Goal: Task Accomplishment & Management: Manage account settings

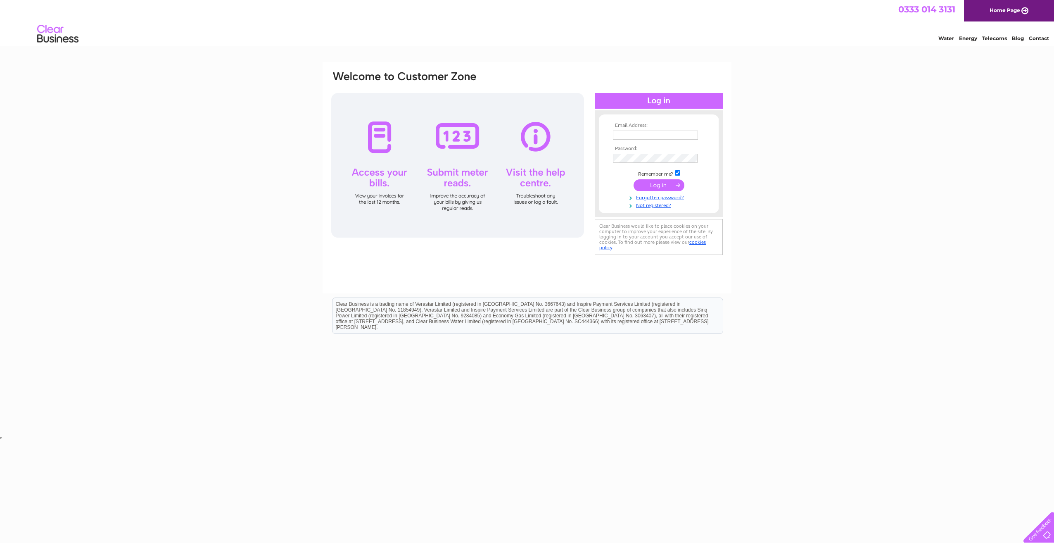
type input "purchasing@andersonveitch.co.uk"
click at [670, 186] on input "submit" at bounding box center [658, 185] width 51 height 12
click at [498, 133] on div "Email Address: [EMAIL_ADDRESS][DOMAIN_NAME] Password:" at bounding box center [526, 167] width 393 height 195
click at [667, 185] on input "submit" at bounding box center [658, 186] width 51 height 12
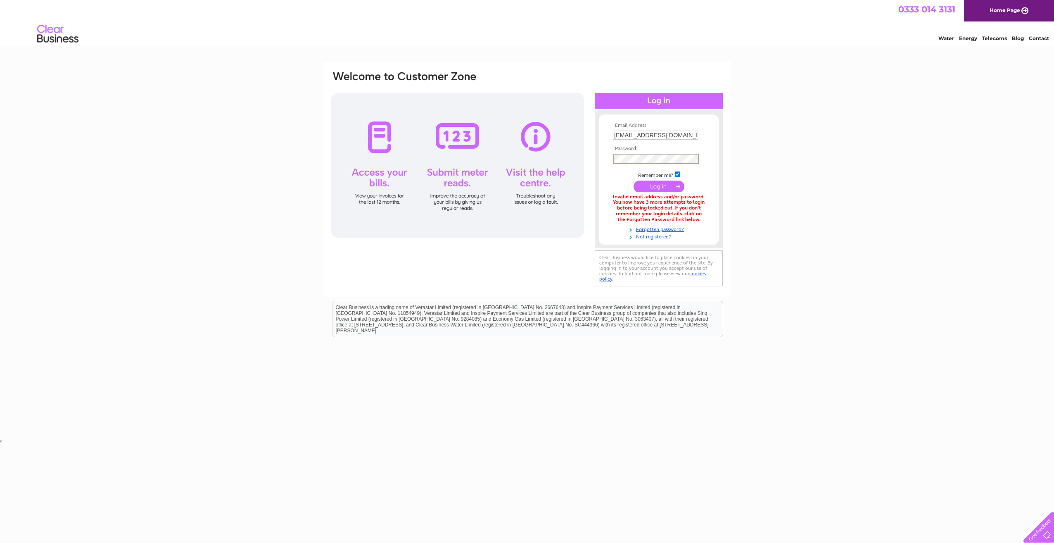
click at [567, 140] on div "Email Address: [EMAIL_ADDRESS][DOMAIN_NAME] Password:" at bounding box center [526, 179] width 393 height 218
click at [800, 138] on div "Email Address: [EMAIL_ADDRESS][DOMAIN_NAME] Password:" at bounding box center [527, 250] width 1054 height 376
click at [662, 183] on input "submit" at bounding box center [658, 185] width 51 height 12
click at [661, 228] on link "Forgotten password?" at bounding box center [660, 227] width 94 height 8
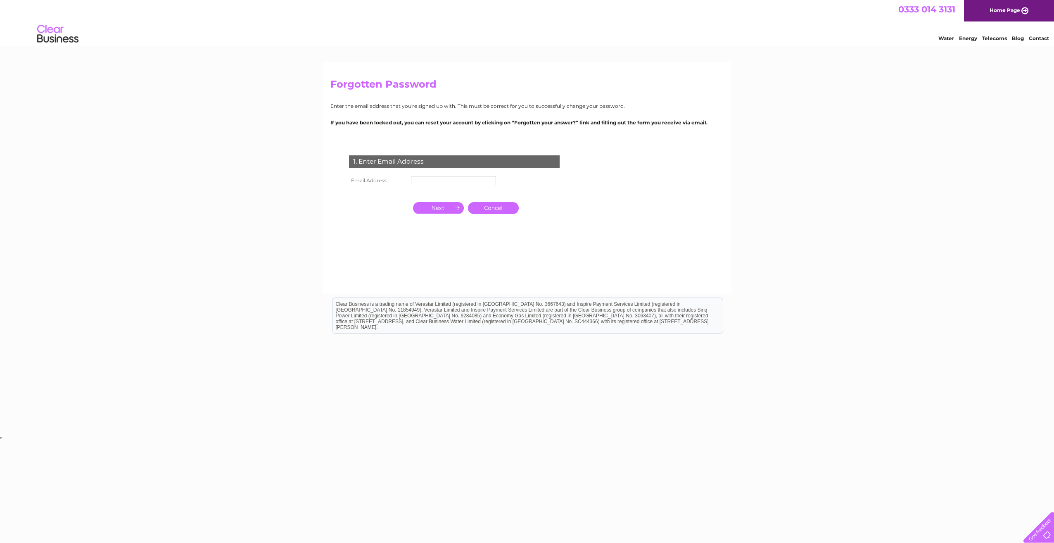
click at [446, 181] on input "text" at bounding box center [453, 180] width 85 height 9
type input "[EMAIL_ADDRESS][DOMAIN_NAME]"
click at [438, 211] on input "button" at bounding box center [438, 208] width 51 height 12
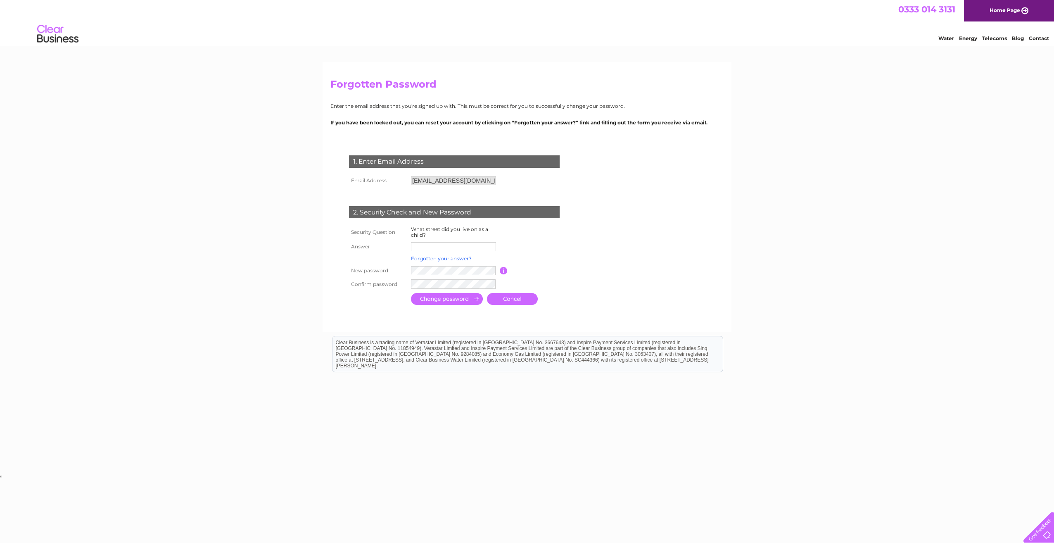
click at [450, 246] on input "text" at bounding box center [453, 246] width 85 height 9
type input "Lathrisk Lane"
click at [414, 300] on input "submit" at bounding box center [447, 300] width 72 height 12
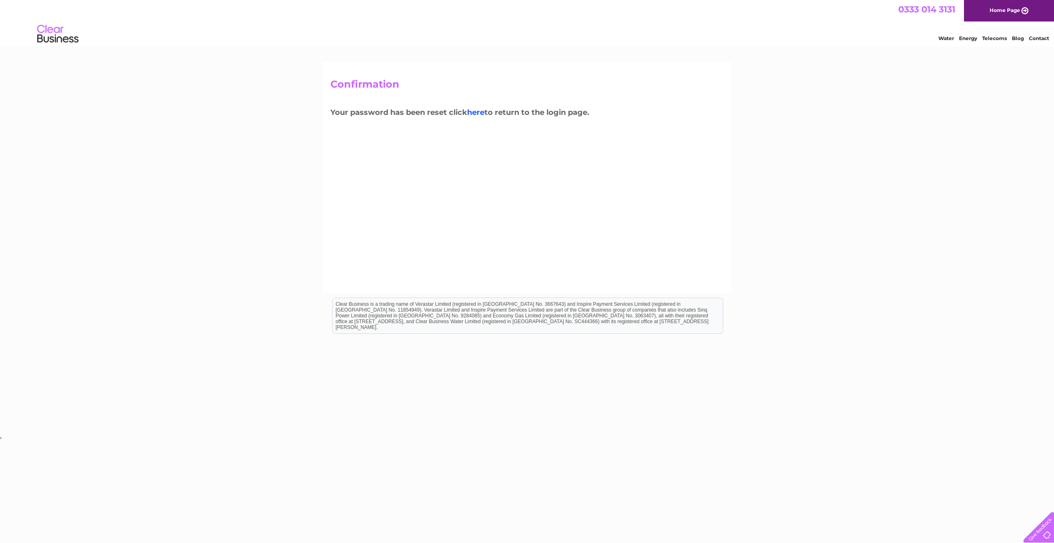
click at [481, 113] on link "here" at bounding box center [475, 112] width 17 height 9
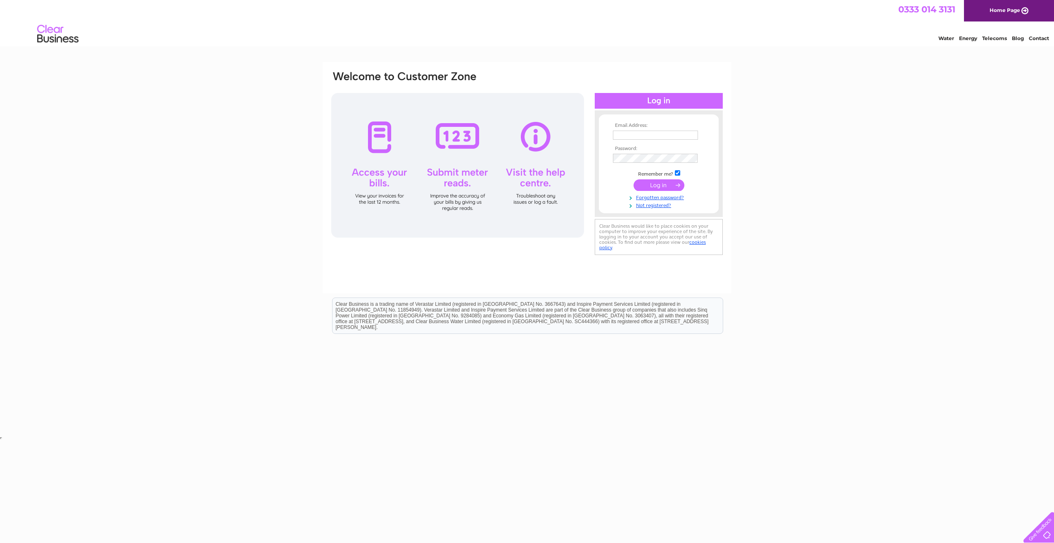
type input "[EMAIL_ADDRESS][DOMAIN_NAME]"
click at [477, 102] on div "Email Address: purchasing@andersonveitch.co.uk Password:" at bounding box center [526, 163] width 393 height 187
drag, startPoint x: 592, startPoint y: 184, endPoint x: 599, endPoint y: 185, distance: 7.4
click at [592, 184] on div "Email Address: purchasing@andersonveitch.co.uk Password:" at bounding box center [526, 163] width 393 height 187
click at [654, 183] on input "submit" at bounding box center [658, 185] width 51 height 12
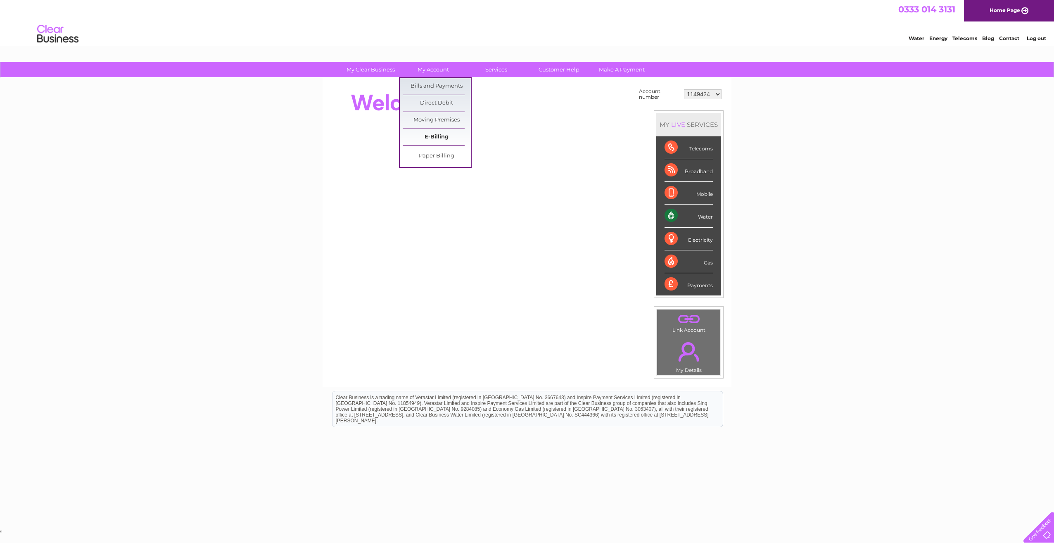
click at [437, 139] on link "E-Billing" at bounding box center [437, 137] width 68 height 17
click at [429, 83] on link "Bills and Payments" at bounding box center [437, 86] width 68 height 17
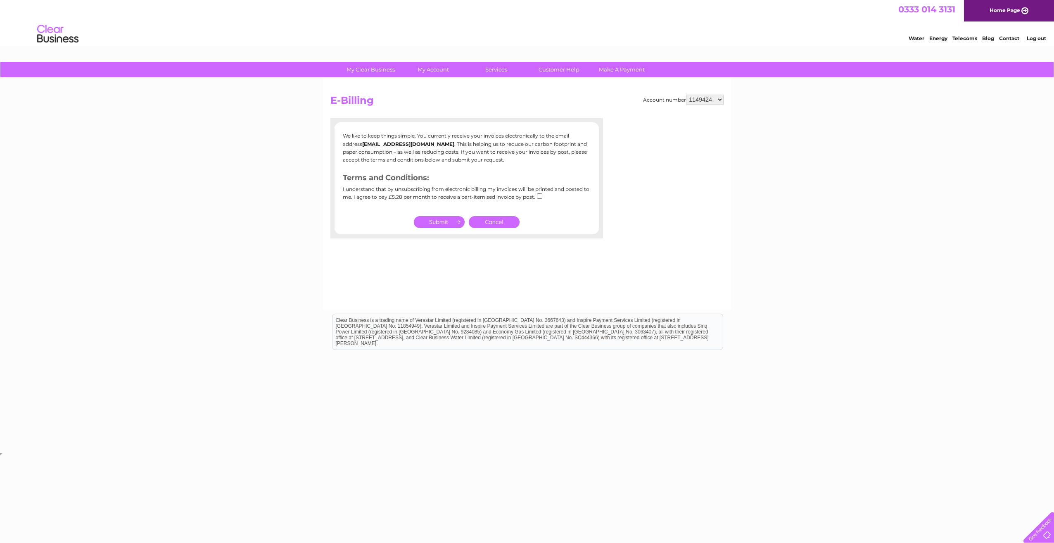
click at [505, 221] on link "Cancel" at bounding box center [494, 222] width 51 height 12
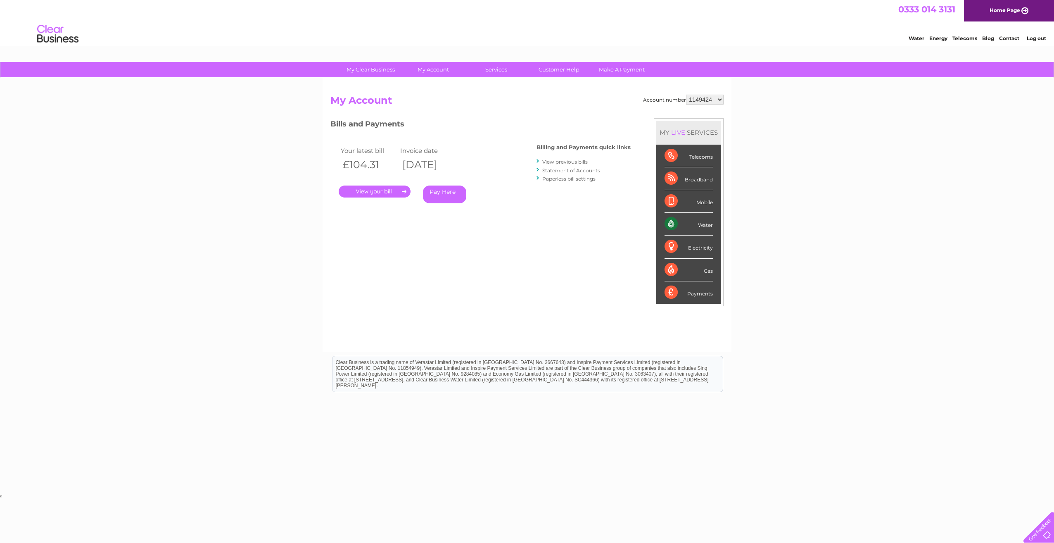
click at [562, 161] on link "View previous bills" at bounding box center [564, 162] width 45 height 6
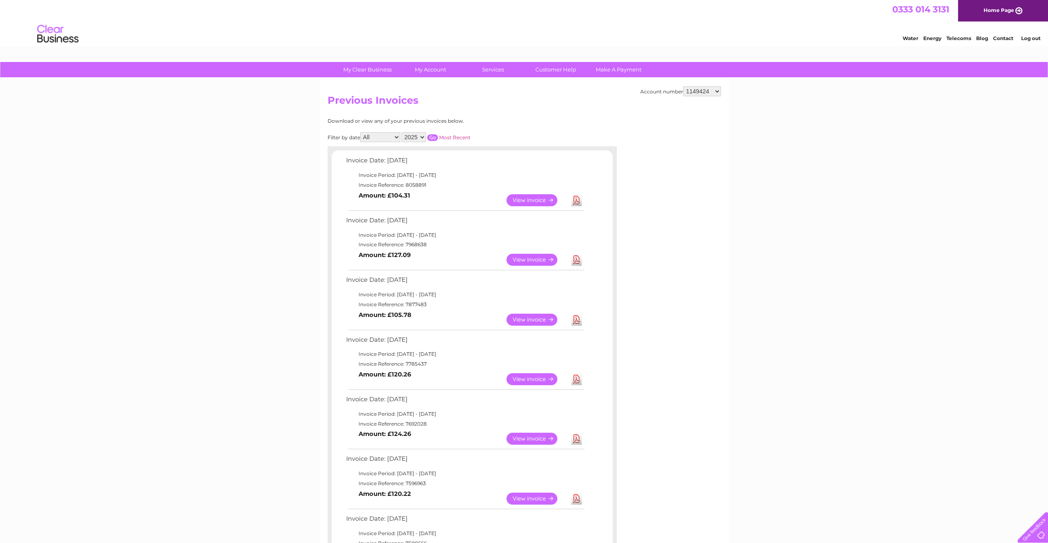
click at [577, 259] on link "Download" at bounding box center [576, 260] width 10 height 12
